Goal: Find specific page/section: Find specific page/section

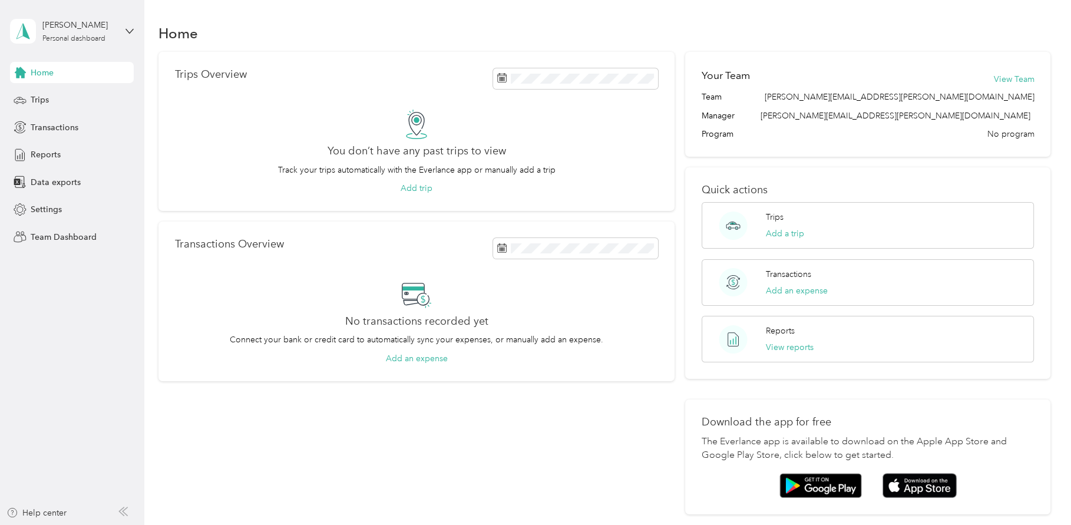
click at [58, 72] on div "Home" at bounding box center [72, 72] width 124 height 21
click at [44, 210] on span "Settings" at bounding box center [46, 209] width 31 height 12
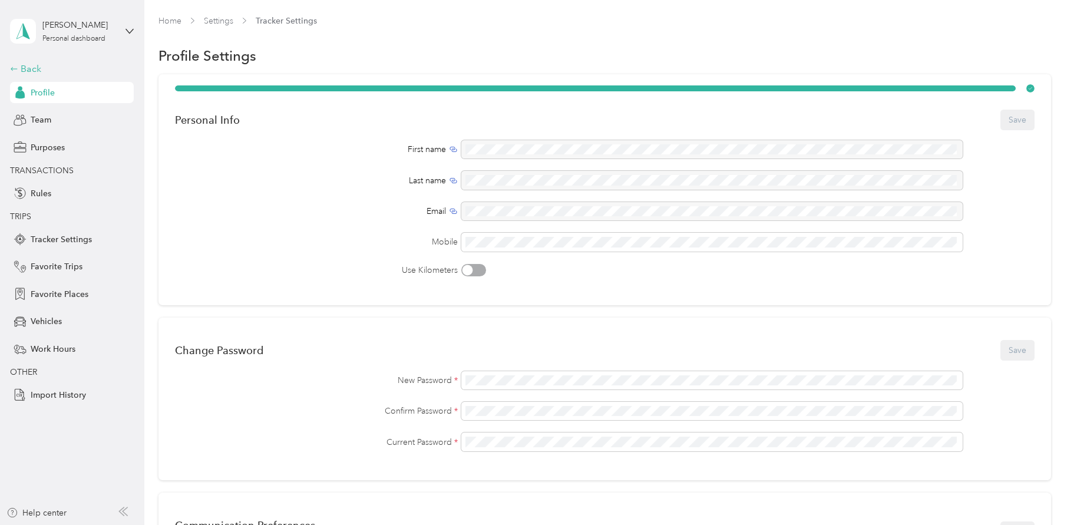
click at [34, 64] on div "Back" at bounding box center [69, 69] width 118 height 14
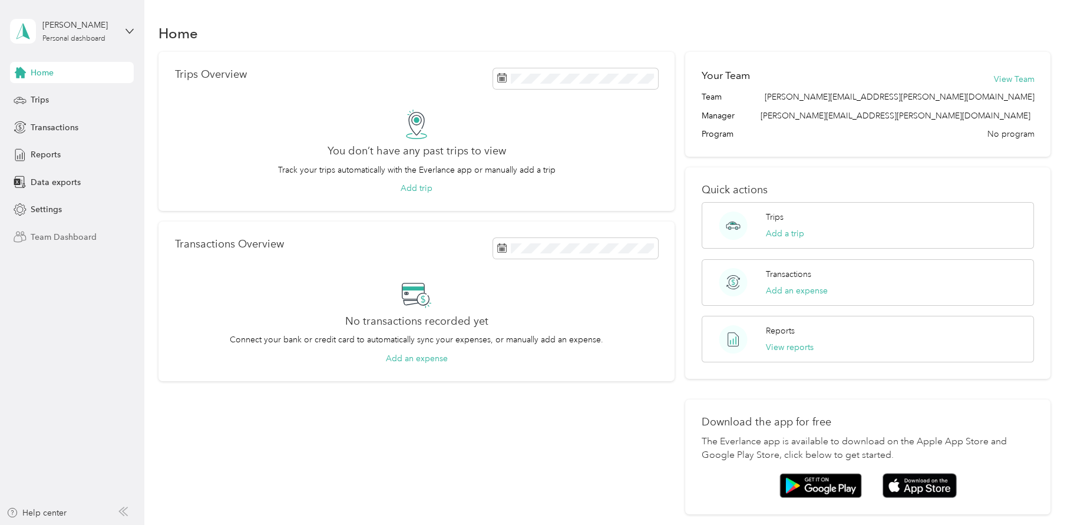
click at [52, 234] on span "Team Dashboard" at bounding box center [64, 237] width 66 height 12
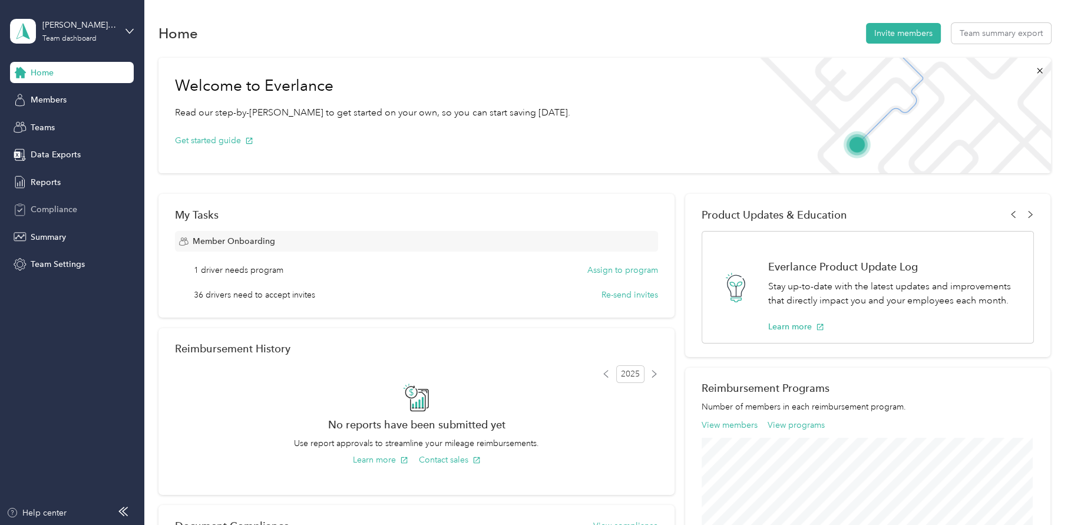
click at [55, 207] on span "Compliance" at bounding box center [54, 209] width 47 height 12
